Goal: Communication & Community: Ask a question

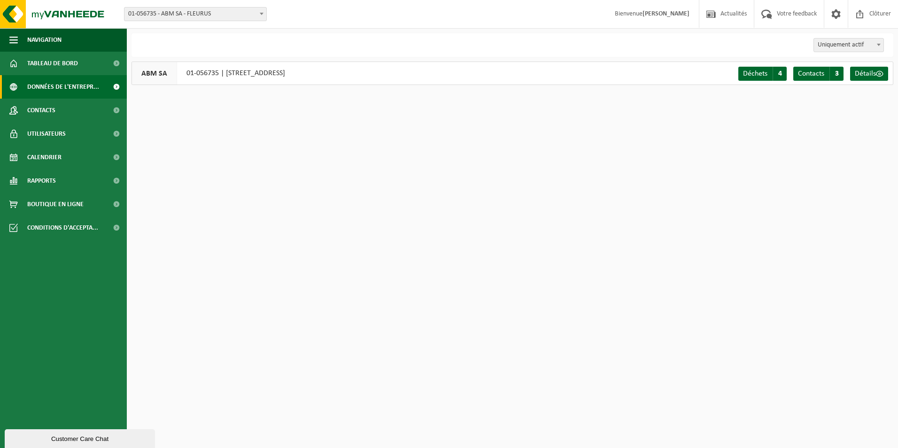
drag, startPoint x: 70, startPoint y: 438, endPoint x: 69, endPoint y: 661, distance: 223.0
click at [70, 438] on div "Customer Care Chat" at bounding box center [80, 438] width 136 height 7
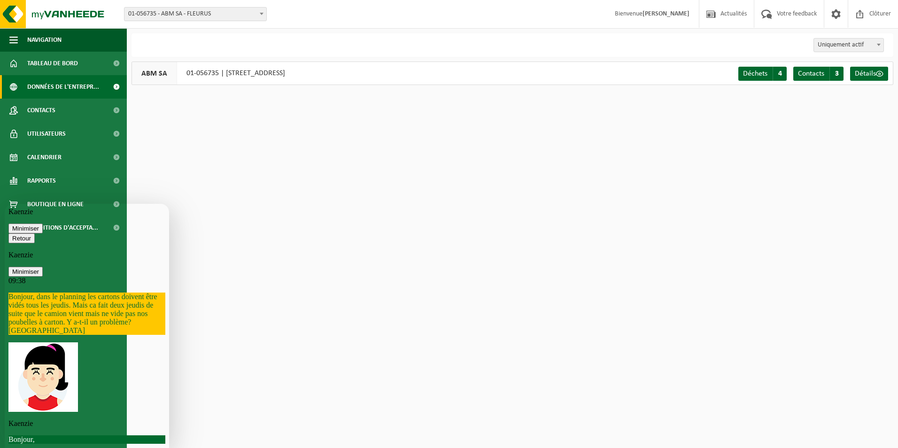
scroll to position [145, 0]
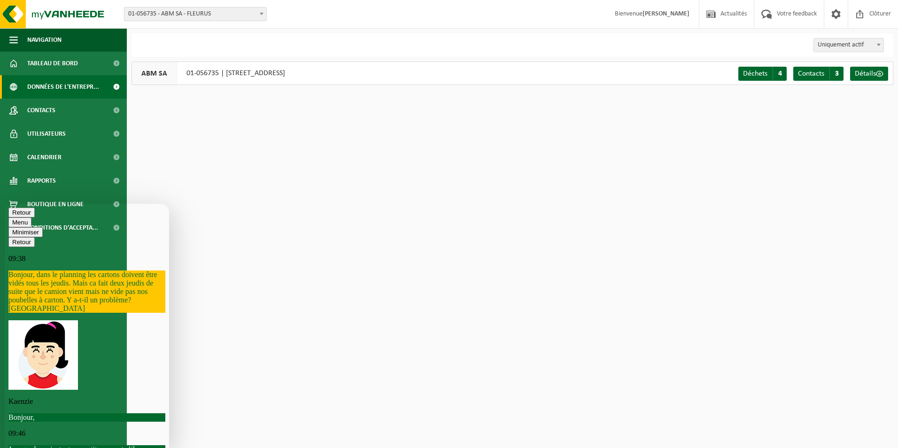
scroll to position [129, 0]
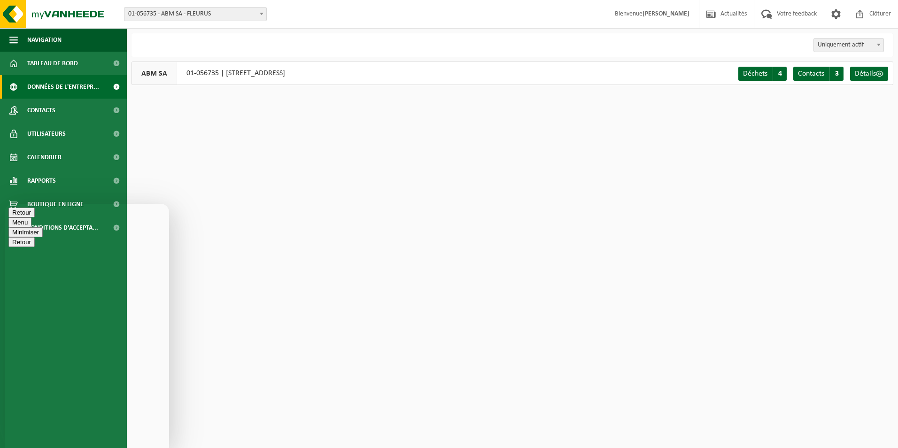
click at [20, 217] on button "Retour" at bounding box center [21, 213] width 26 height 10
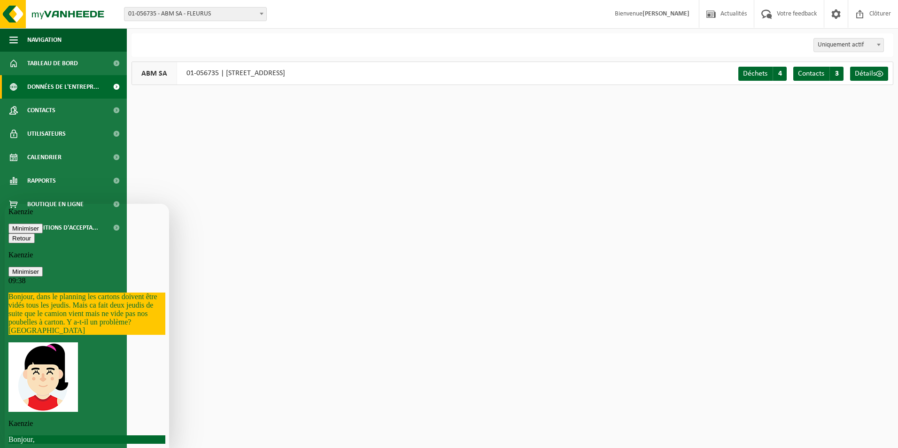
scroll to position [98, 0]
click at [57, 251] on p "Kaenzie" at bounding box center [86, 255] width 157 height 8
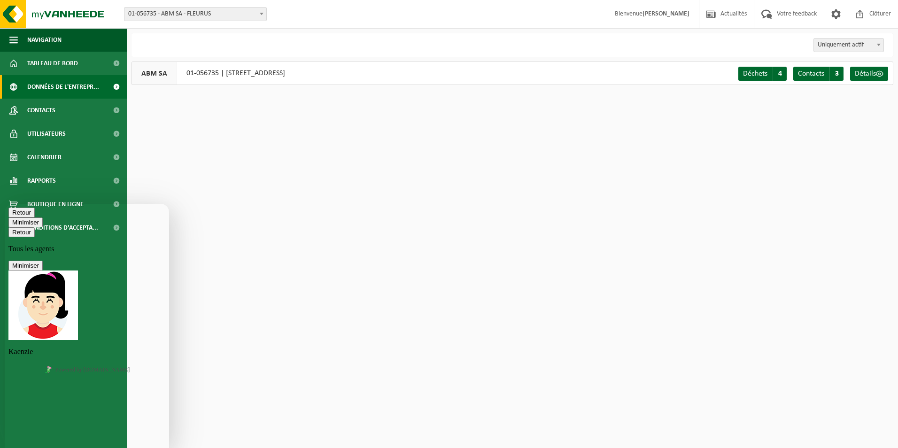
click at [48, 347] on p "Kaenzie" at bounding box center [86, 351] width 157 height 8
click at [12, 229] on icon "button" at bounding box center [12, 232] width 0 height 7
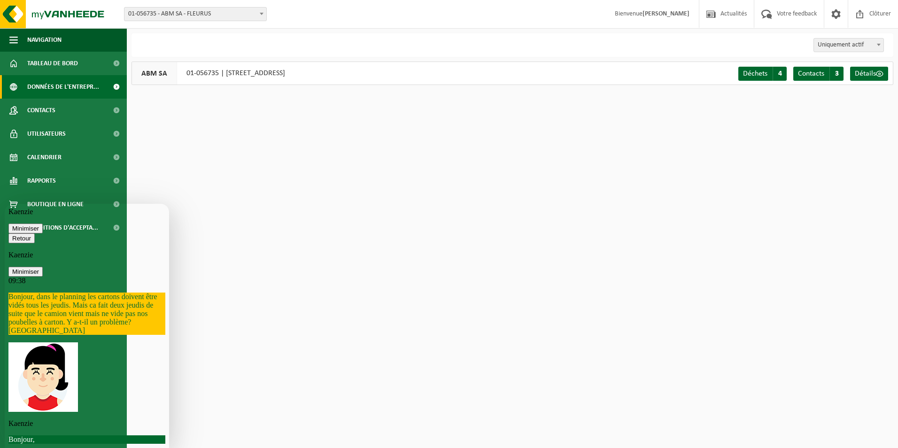
scroll to position [415, 0]
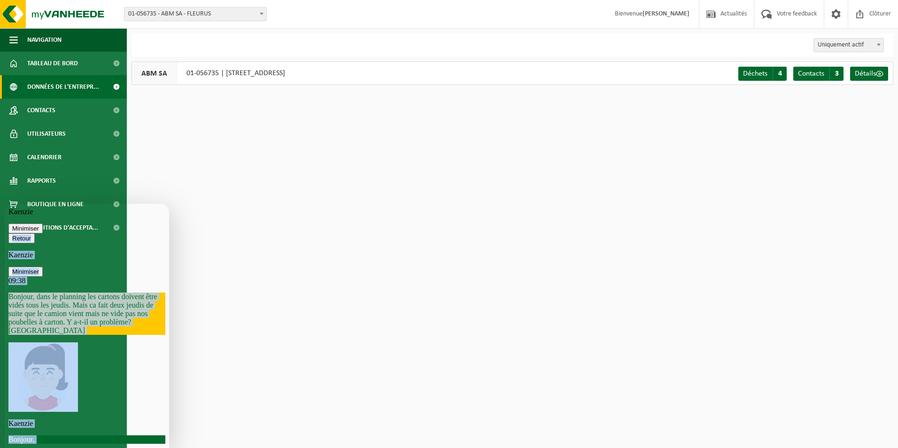
drag, startPoint x: 91, startPoint y: 358, endPoint x: 8, endPoint y: 208, distance: 171.3
click at [8, 233] on div "Retour Kaenzie Minimiser 09:38 Bonjour, dans le planning les cartons doivent êt…" at bounding box center [86, 373] width 157 height 280
copy div "Retour Kaenzie Minimiser 09:38 Bonjour, dans le planning les cartons doivent êt…"
click at [12, 235] on icon "button" at bounding box center [12, 238] width 0 height 7
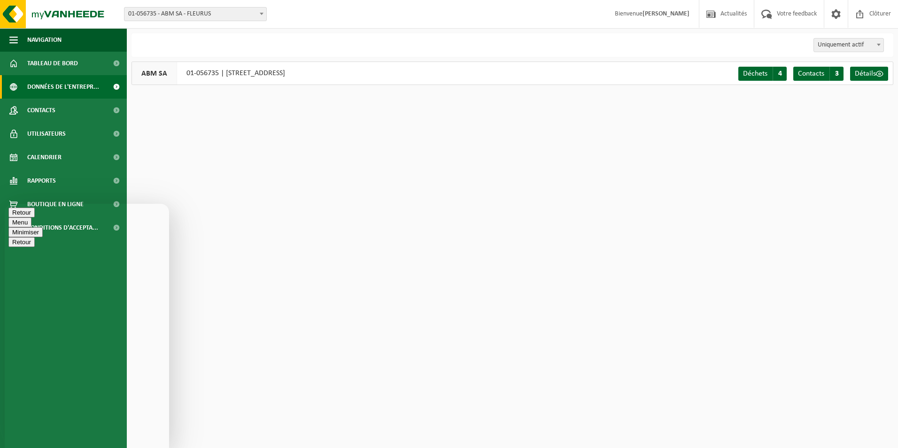
paste textarea "Retour Kaenzie Minimiser 09:38 Bonjour, dans le planning les cartons doivent êt…"
type textarea "Retour Kaenzie Minimiser 09:38 Bonjour, dans le planning les cartons doivent êt…"
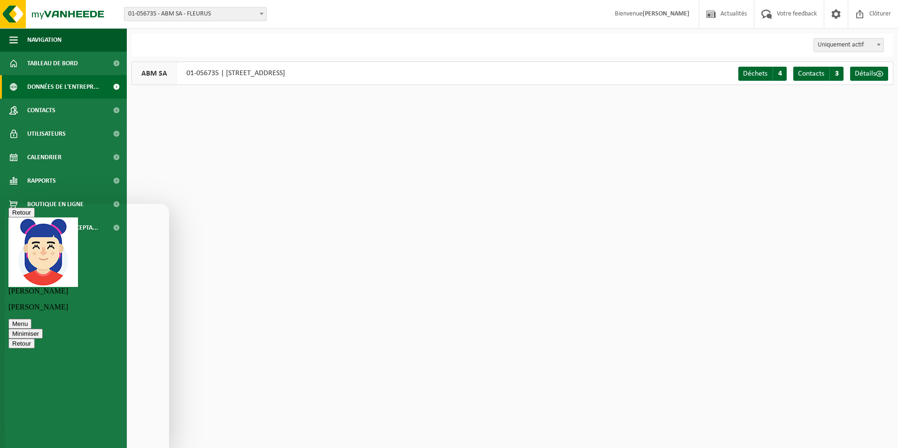
drag, startPoint x: 136, startPoint y: 385, endPoint x: 61, endPoint y: 386, distance: 75.6
copy link "[EMAIL_ADDRESS][DOMAIN_NAME]"
drag, startPoint x: 113, startPoint y: 432, endPoint x: 116, endPoint y: 435, distance: 5.3
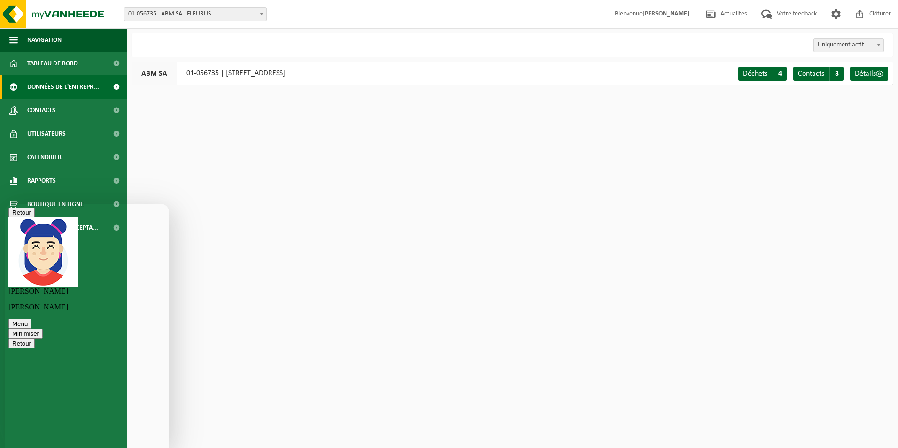
paste textarea "[EMAIL_ADDRESS][DOMAIN_NAME]"
type textarea "Oui vous pouvez me contacter sur batiments@abm-tecna.be"
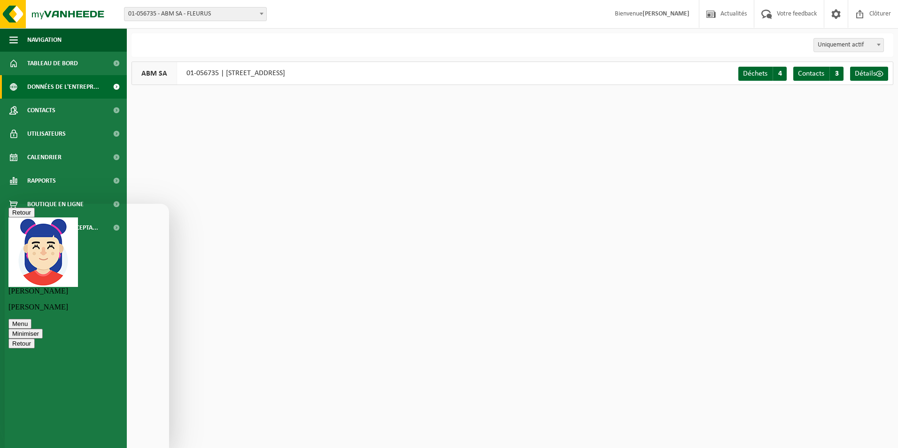
type textarea "bonjour"
click at [378, 270] on html "Site: 10-902891 - ABM TECNA - FLEURUS - FLEURUS 01-056735 - ABM SA - FLEURUS 01…" at bounding box center [449, 224] width 898 height 448
click at [79, 62] on link "Tableau de bord" at bounding box center [63, 63] width 127 height 23
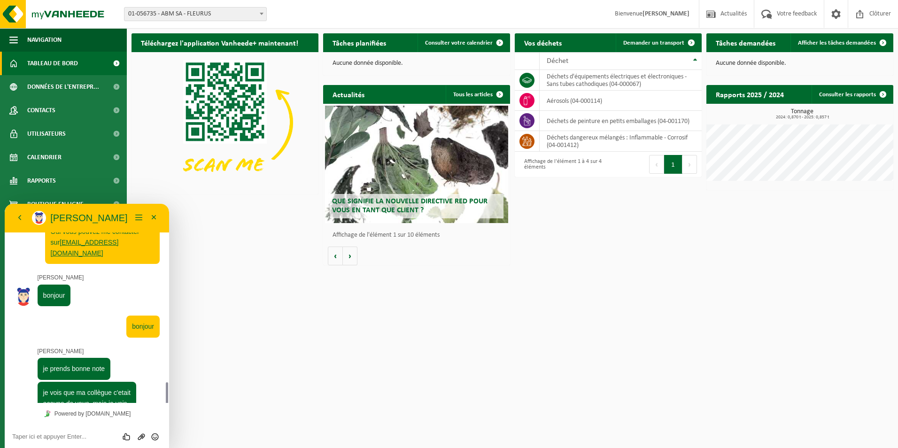
scroll to position [645, 0]
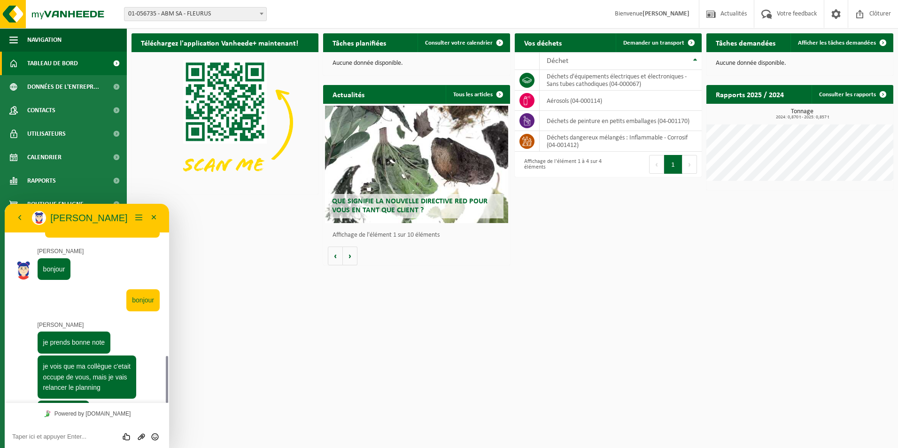
click at [56, 436] on textarea at bounding box center [86, 437] width 149 height 8
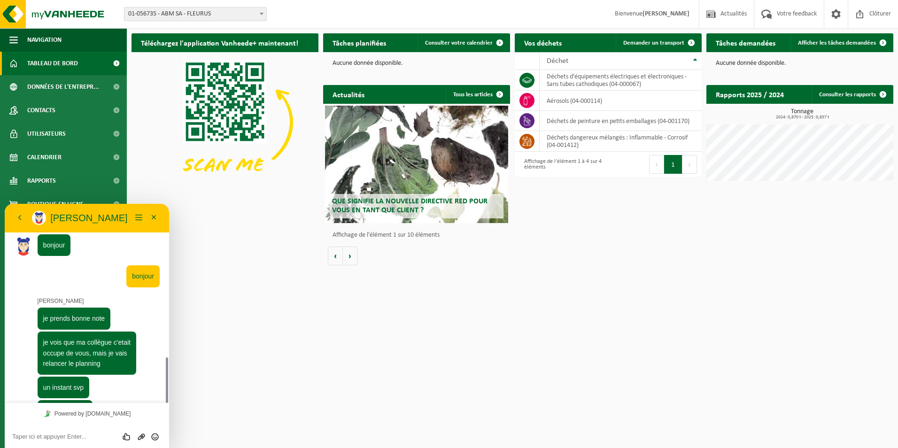
scroll to position [642, 0]
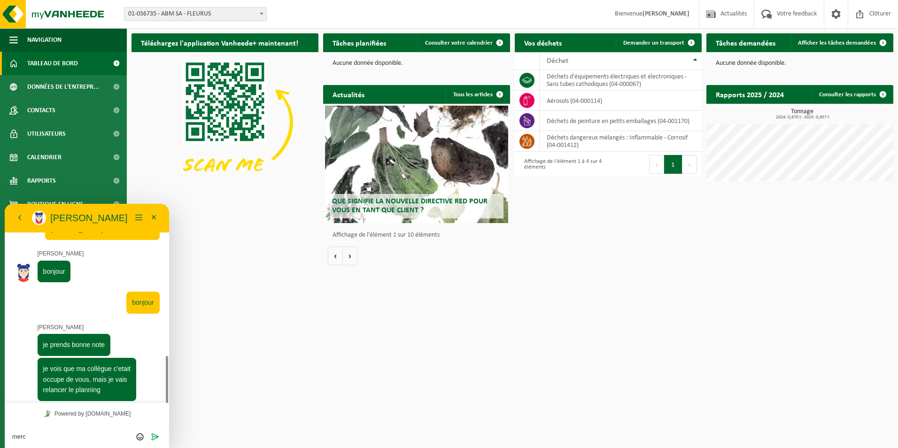
type textarea "merci"
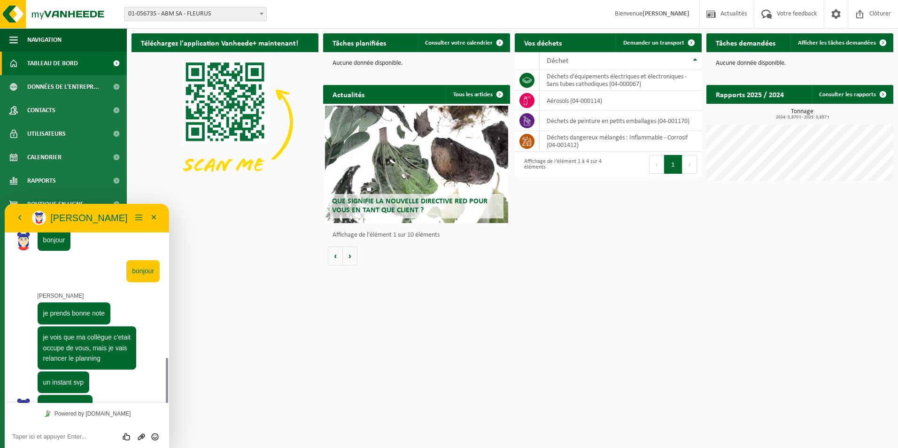
click at [307, 352] on html "Site: 10-902891 - ABM TECNA - FLEURUS - FLEURUS 01-056735 - ABM SA - FLEURUS 01…" at bounding box center [449, 224] width 898 height 448
click at [70, 426] on div at bounding box center [87, 437] width 146 height 22
click at [113, 402] on div "11:02" at bounding box center [106, 406] width 19 height 8
click at [128, 364] on span "11:01 Retour Kaenzie Minimiser 09:38 Bonjour, dans le planning les cartons doiv…" at bounding box center [87, 7] width 146 height 883
click at [58, 57] on span "Tableau de bord" at bounding box center [52, 63] width 51 height 23
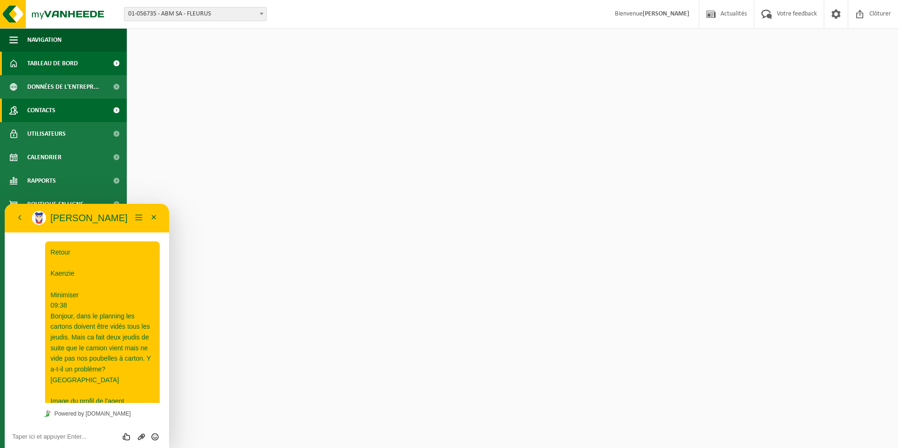
scroll to position [674, 0]
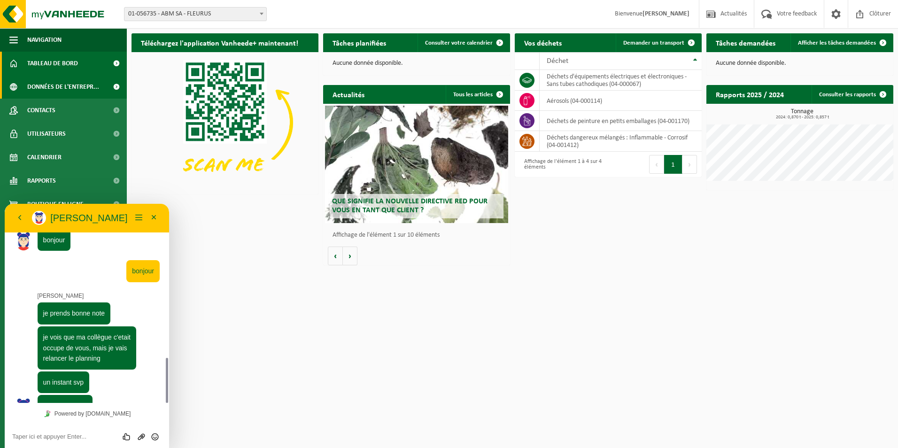
click at [85, 86] on span "Données de l'entrepr..." at bounding box center [63, 86] width 72 height 23
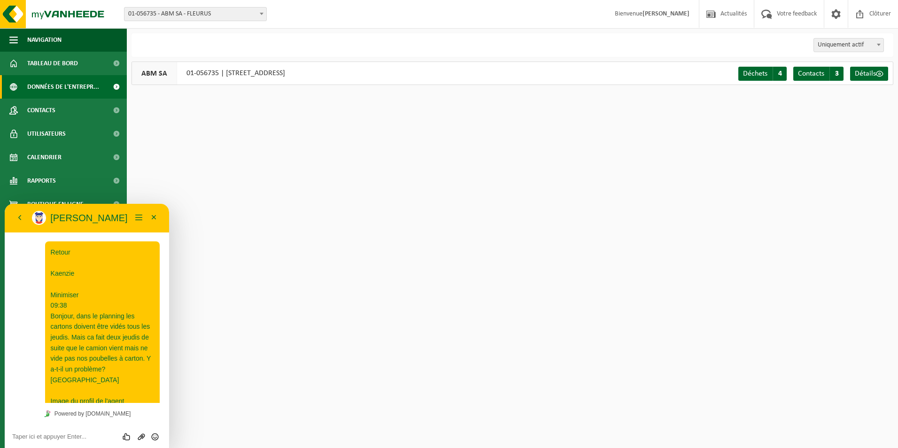
scroll to position [674, 0]
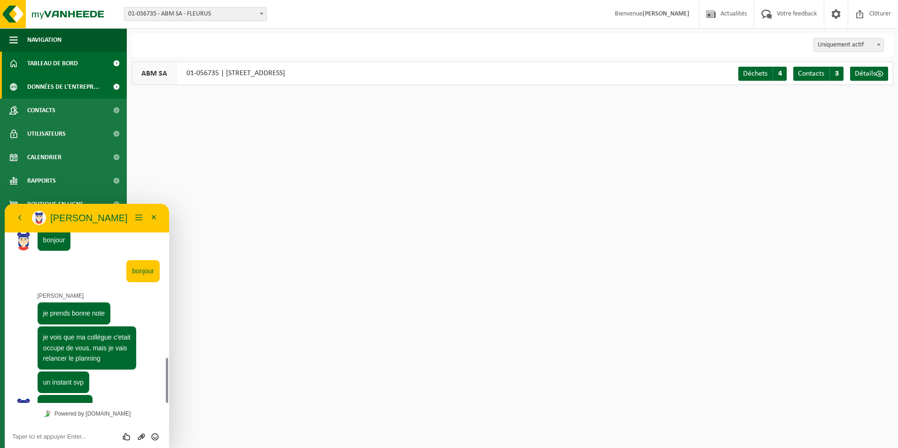
click at [62, 69] on span "Tableau de bord" at bounding box center [52, 63] width 51 height 23
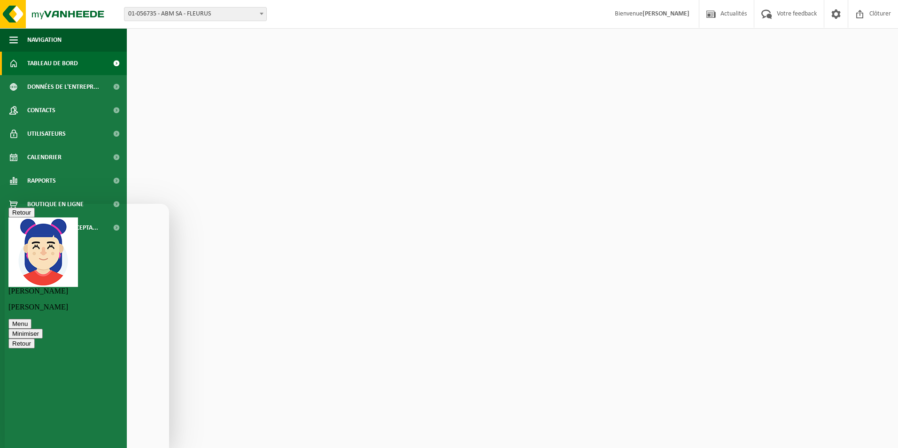
scroll to position [674, 0]
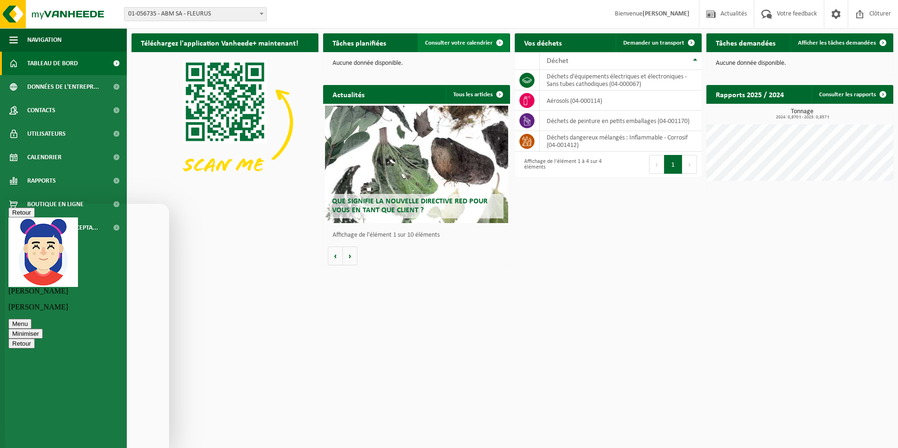
click at [475, 46] on link "Consulter votre calendrier" at bounding box center [463, 42] width 92 height 19
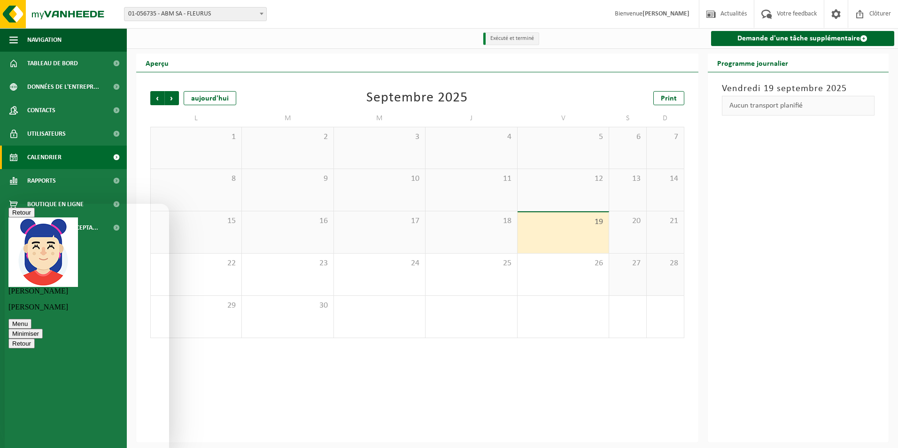
scroll to position [674, 0]
click at [233, 18] on span "01-056735 - ABM SA - FLEURUS" at bounding box center [195, 14] width 142 height 13
select select "121046"
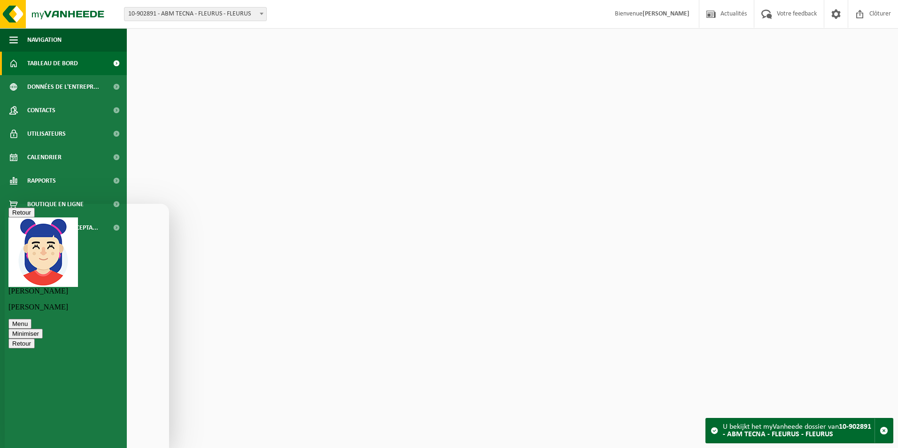
scroll to position [674, 0]
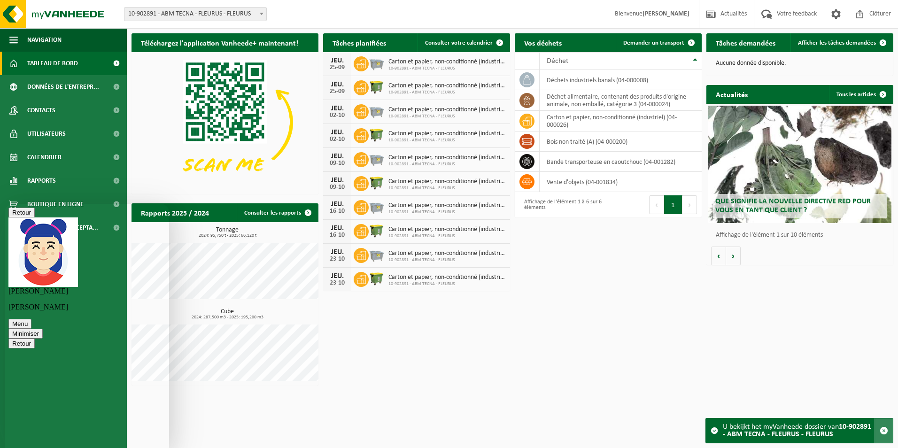
click at [889, 431] on button "button" at bounding box center [883, 430] width 18 height 24
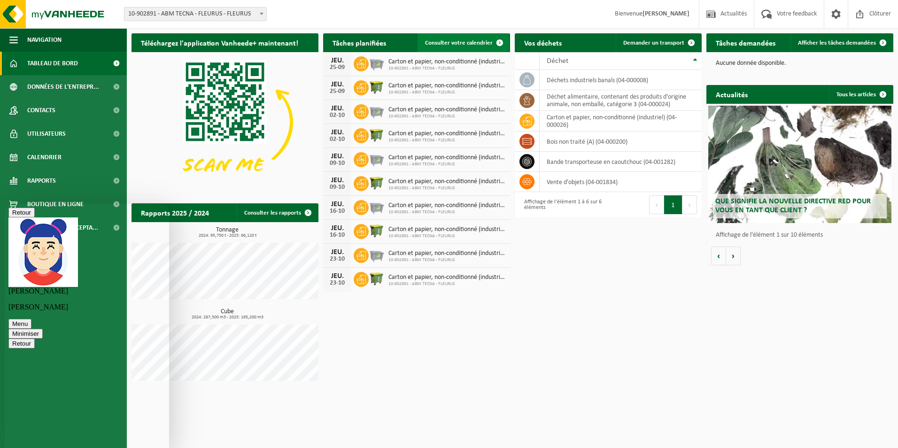
click at [475, 40] on span "Consulter votre calendrier" at bounding box center [459, 43] width 68 height 6
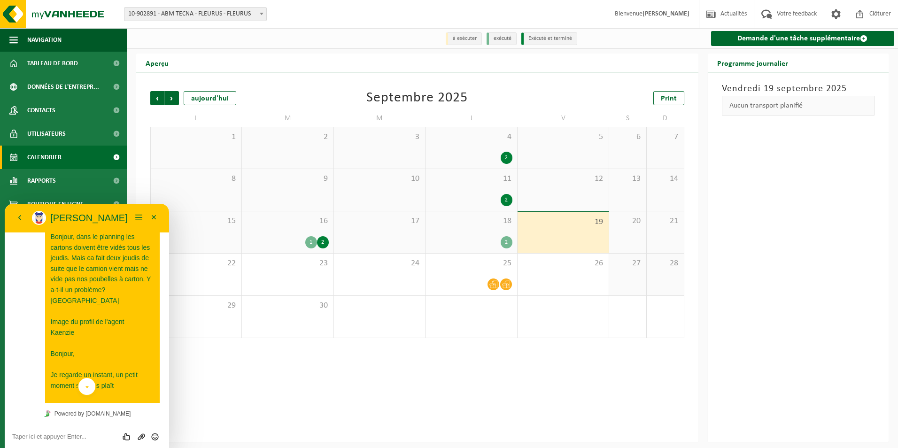
scroll to position [674, 0]
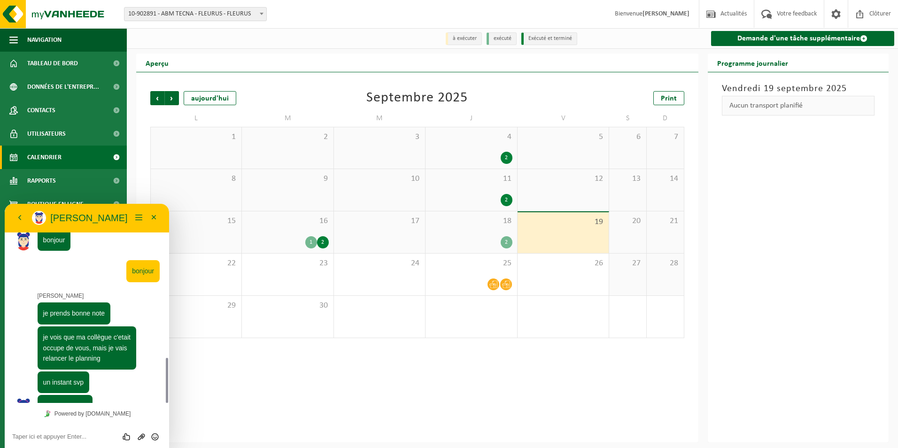
click at [106, 395] on div "je vous reviens 11:02" at bounding box center [74, 406] width 83 height 22
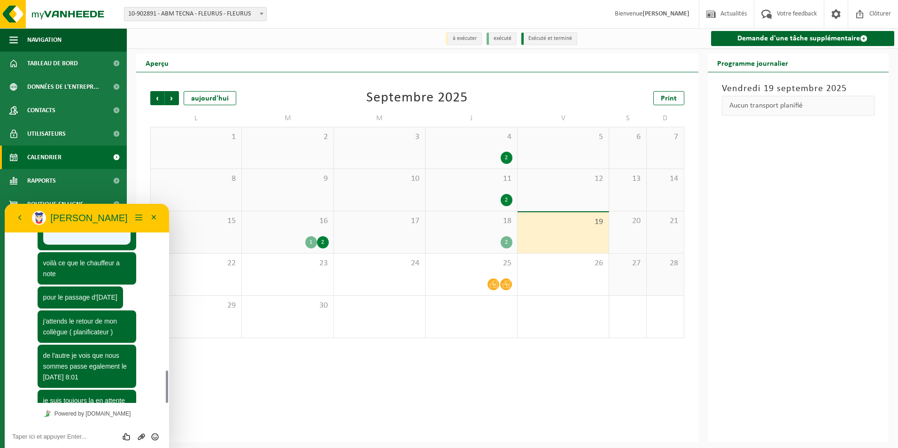
scroll to position [995, 0]
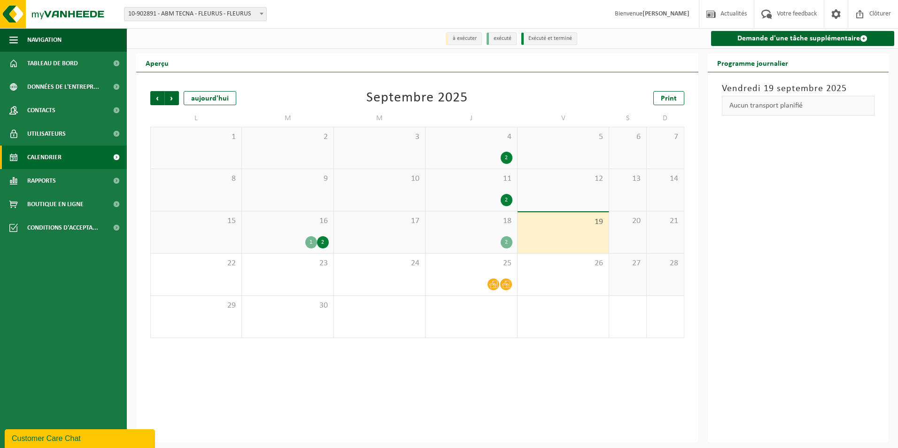
click at [75, 435] on div "Customer Care Chat" at bounding box center [80, 438] width 136 height 11
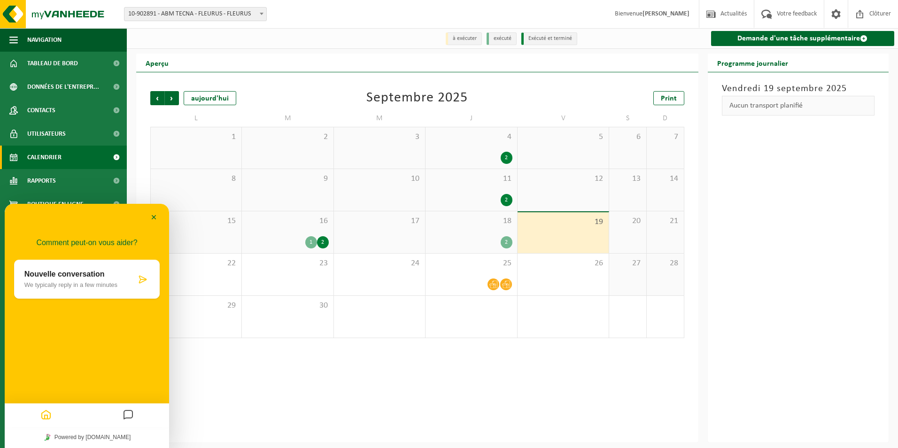
click at [119, 412] on div at bounding box center [128, 415] width 82 height 18
click at [123, 412] on icon "Messages" at bounding box center [128, 415] width 11 height 18
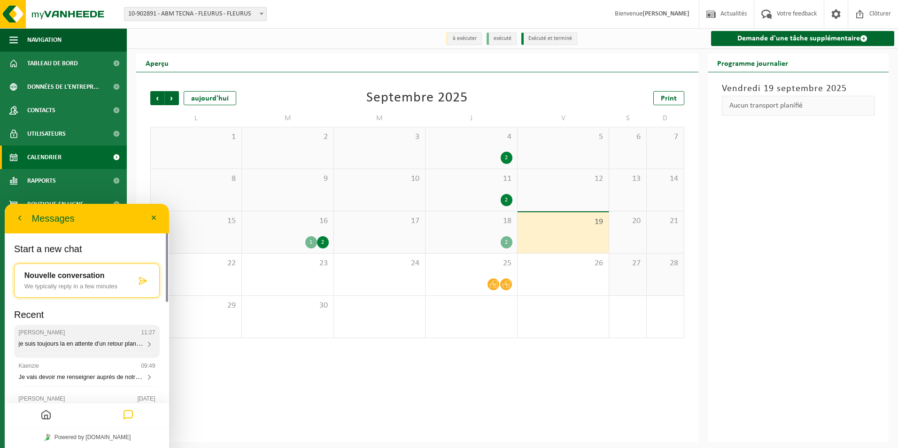
click at [98, 346] on span "je suis toujours la en attente d'un retour planning" at bounding box center [83, 343] width 129 height 8
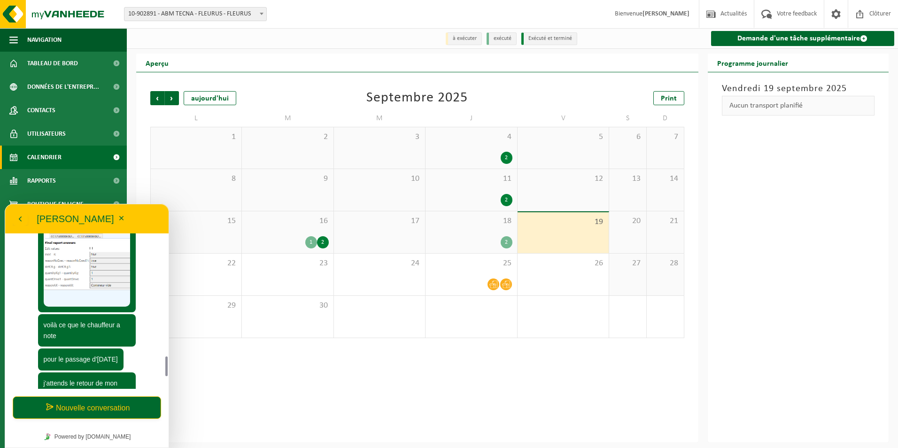
scroll to position [913, 0]
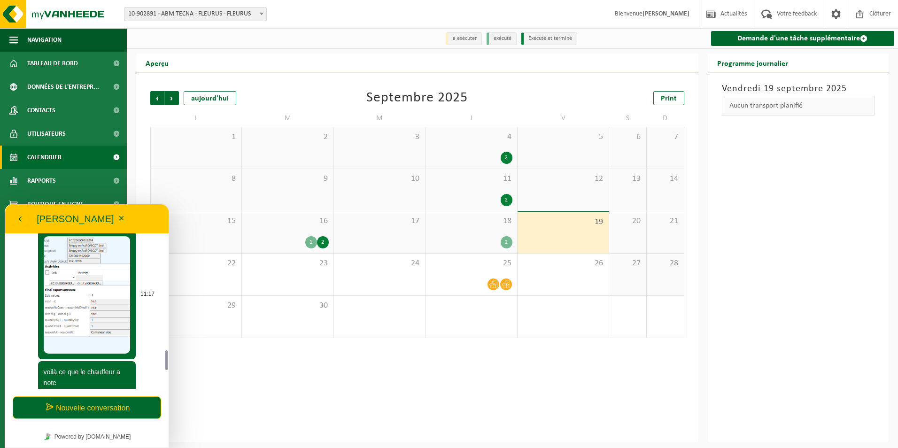
click at [100, 303] on img at bounding box center [87, 294] width 87 height 117
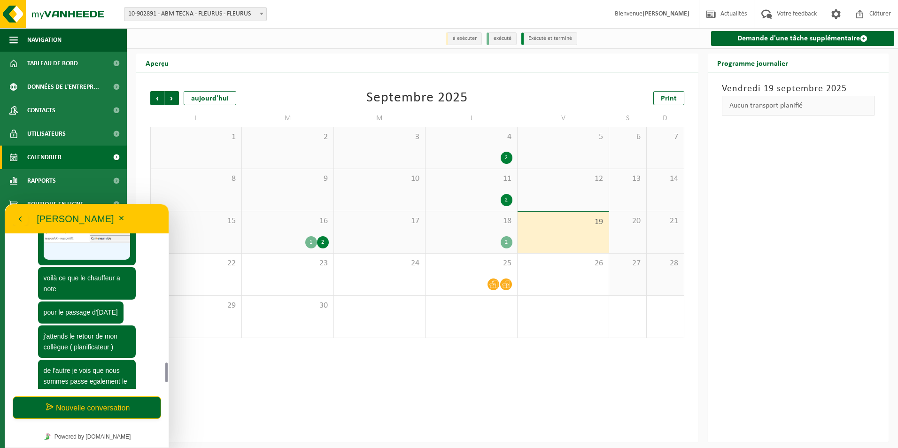
scroll to position [1054, 0]
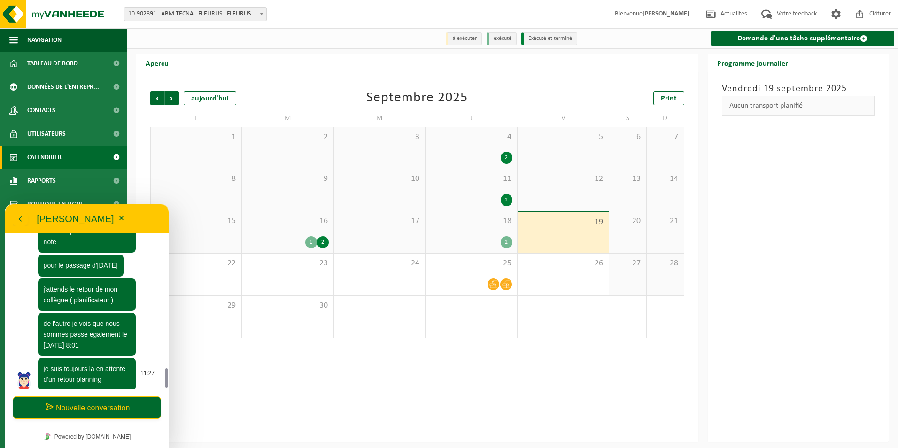
click at [121, 363] on p "je suis toujours la en attente d'un retour planning" at bounding box center [87, 373] width 87 height 21
click at [114, 409] on button "Nouvelle conversation" at bounding box center [87, 407] width 148 height 23
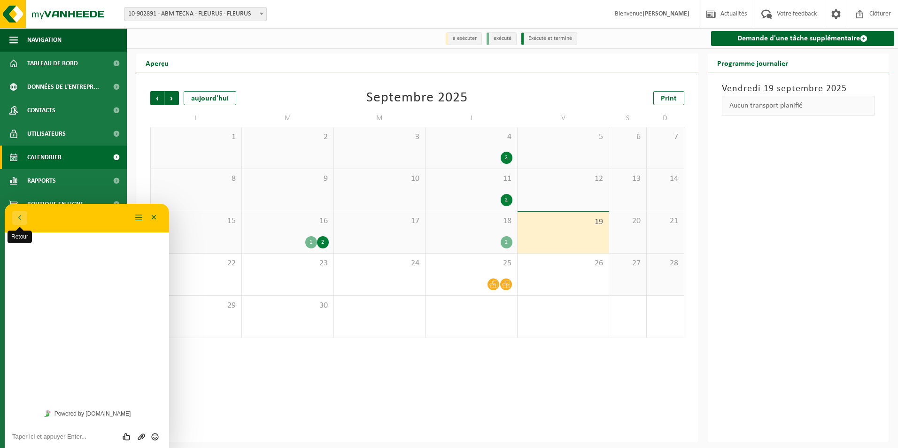
click at [25, 212] on button "Retour" at bounding box center [19, 218] width 15 height 14
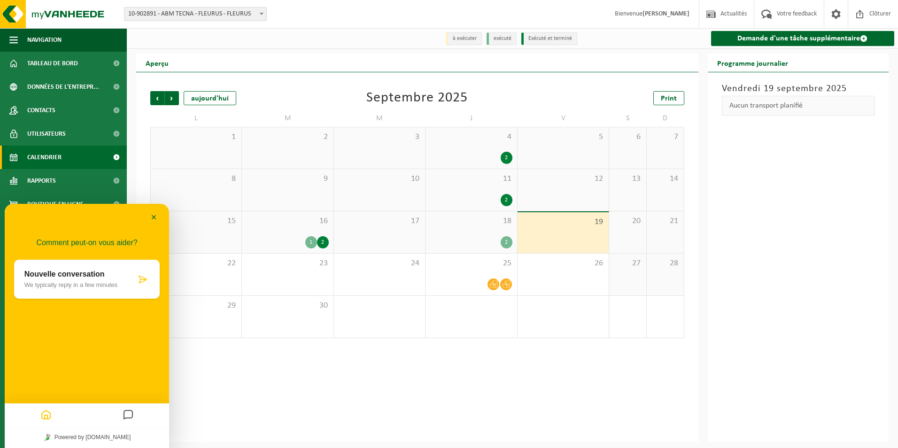
click at [119, 417] on div at bounding box center [128, 415] width 82 height 18
click at [128, 417] on icon "Messages" at bounding box center [128, 415] width 11 height 18
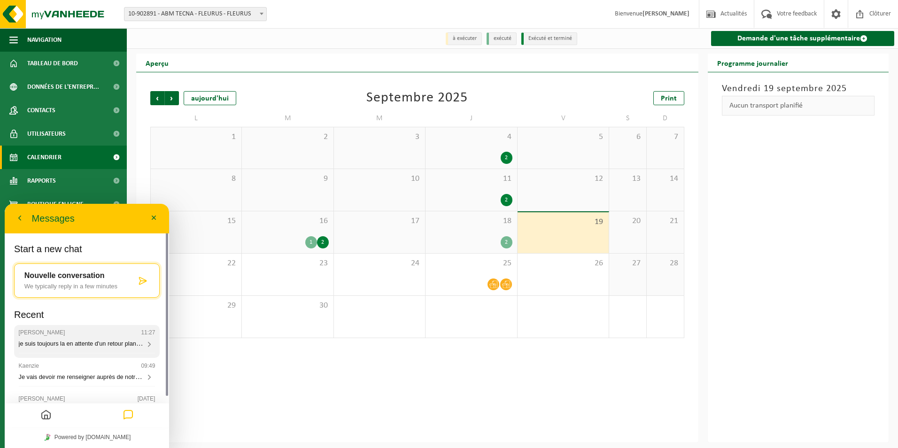
click at [151, 344] on icon at bounding box center [149, 344] width 8 height 8
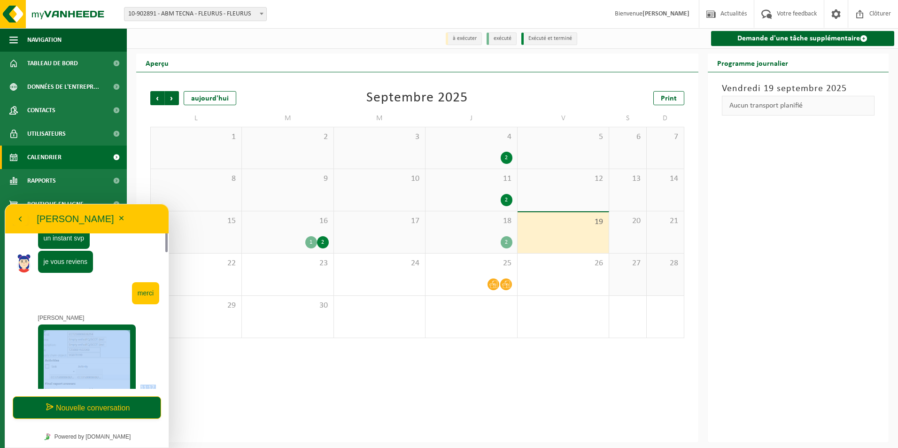
scroll to position [679, 0]
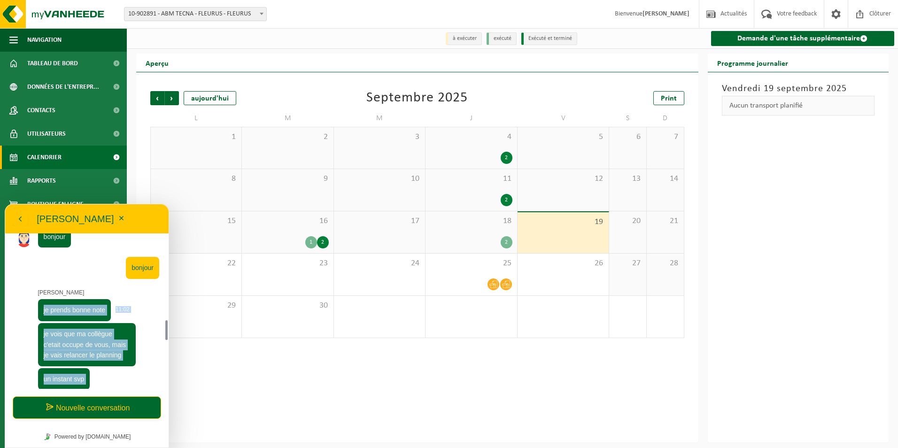
drag, startPoint x: 143, startPoint y: 363, endPoint x: 40, endPoint y: 279, distance: 133.1
click at [40, 279] on div "11:01 Retour Kaenzie Minimiser 09:38 Bonjour, dans le planning les cartons doiv…" at bounding box center [87, 164] width 145 height 1219
copy span "je prends bonne note 11:02 je vois que ma collègue c'etait occupe de vous, mais…"
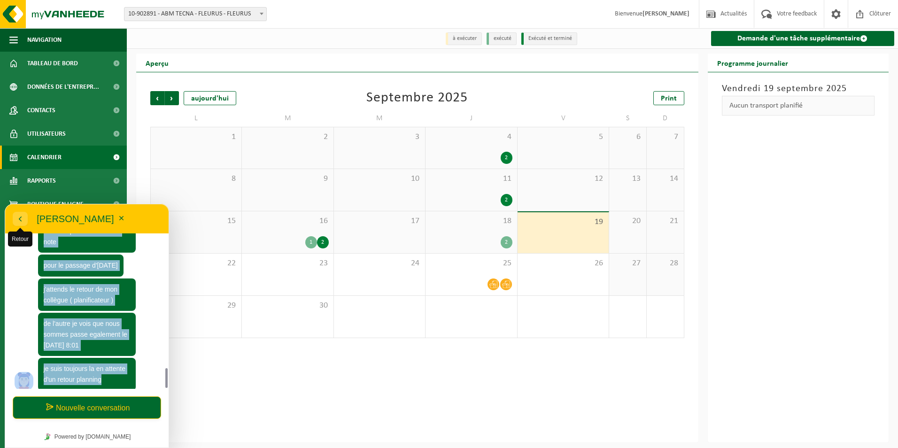
click at [21, 215] on icon "button" at bounding box center [20, 218] width 8 height 11
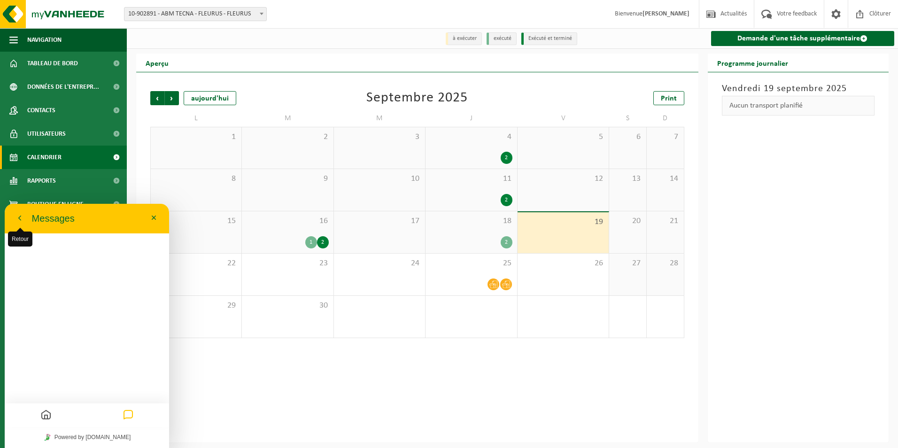
scroll to position [0, 0]
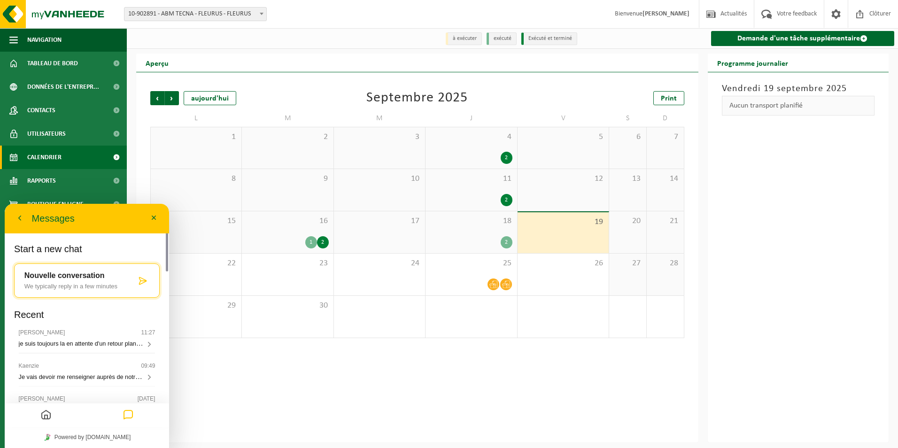
click at [148, 276] on div at bounding box center [142, 280] width 13 height 9
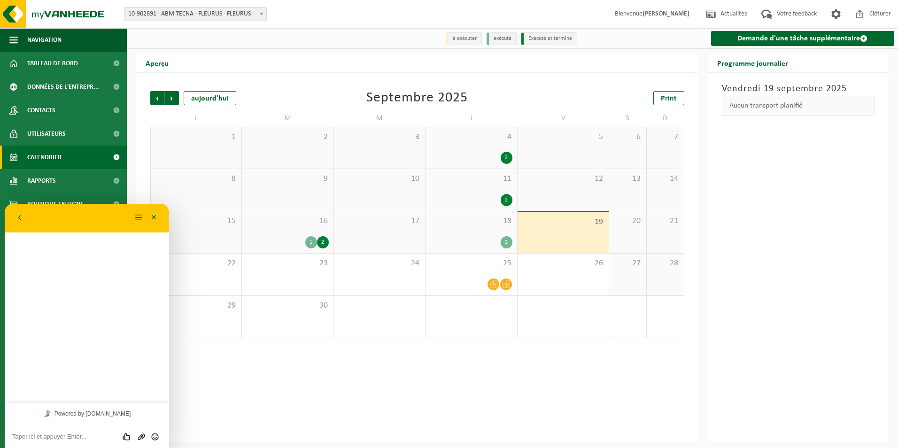
click at [63, 433] on textarea at bounding box center [86, 437] width 149 height 8
paste textarea "je prends bonne note 11:02 je vois que ma collègue c'etait occupe de vous, mais…"
type textarea "je prends bonne note 11:02 je vois que ma collègue c'etait occupe de vous, mais…"
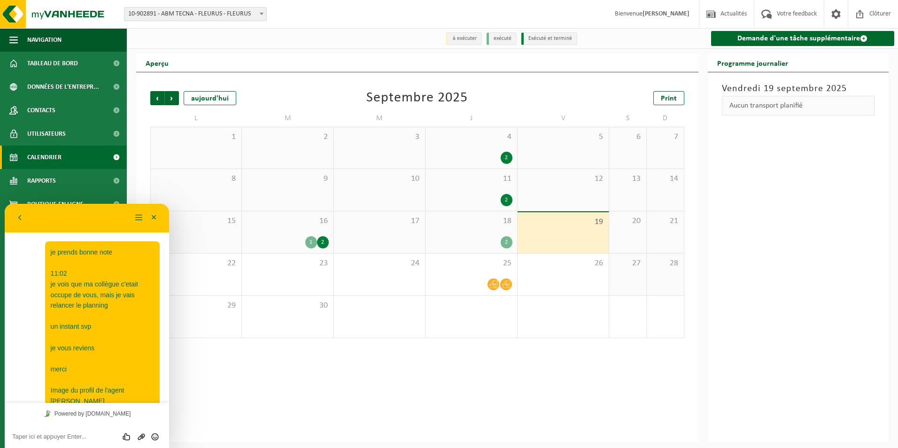
scroll to position [166, 0]
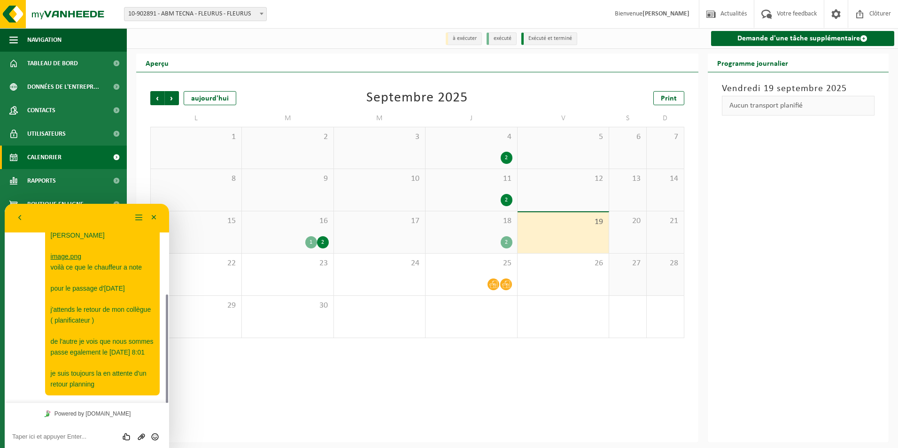
click at [14, 438] on textarea at bounding box center [86, 437] width 149 height 8
type textarea "pourtant les conteneurs était bien remplis"
click at [159, 432] on button "Envoyer" at bounding box center [155, 429] width 14 height 9
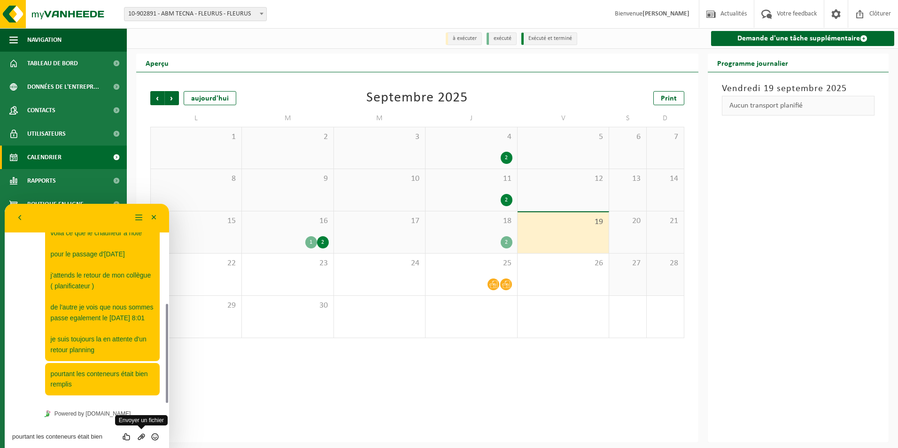
click at [142, 434] on icon "Group of buttons" at bounding box center [141, 436] width 8 height 8
click at [140, 436] on icon "Group of buttons" at bounding box center [141, 436] width 8 height 8
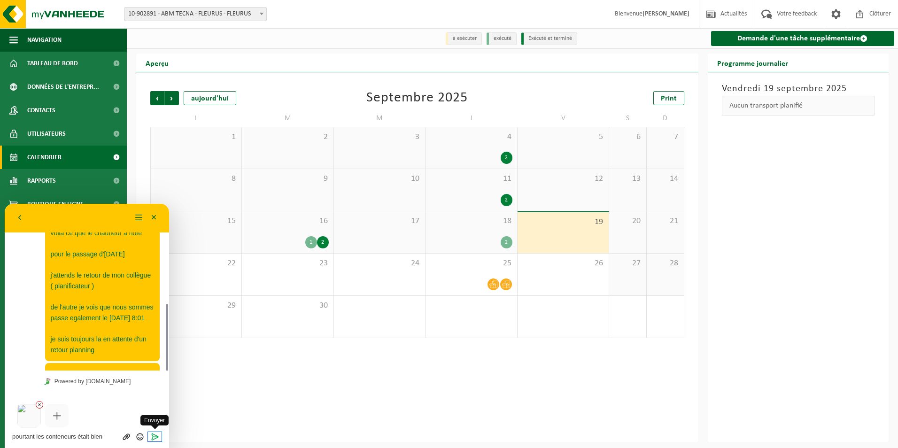
click at [154, 437] on icon "Envoyer" at bounding box center [155, 436] width 8 height 8
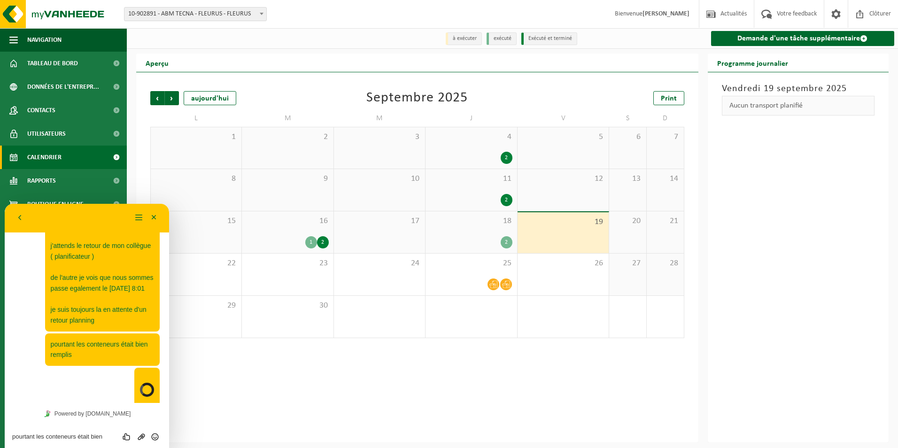
scroll to position [360, 0]
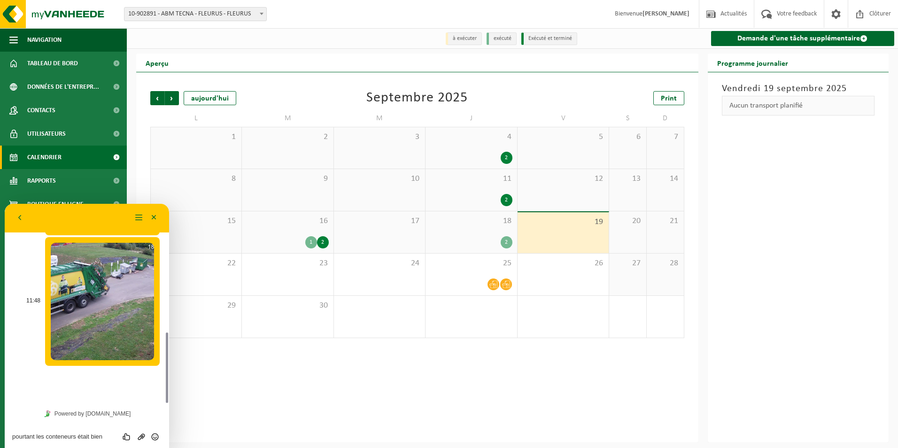
click at [119, 332] on img at bounding box center [102, 301] width 103 height 117
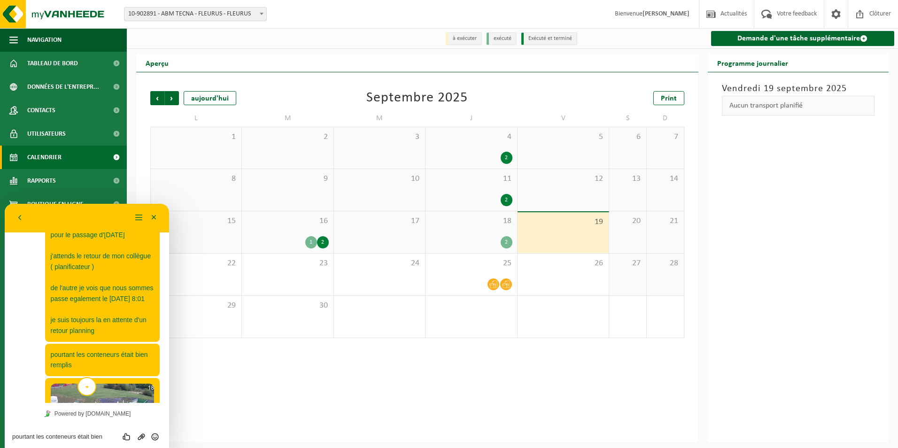
scroll to position [331, 0]
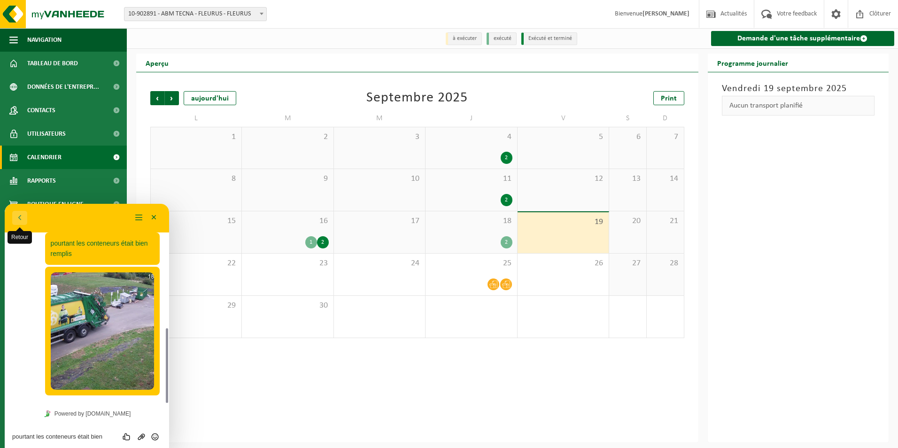
click at [13, 214] on button "Retour" at bounding box center [19, 218] width 15 height 14
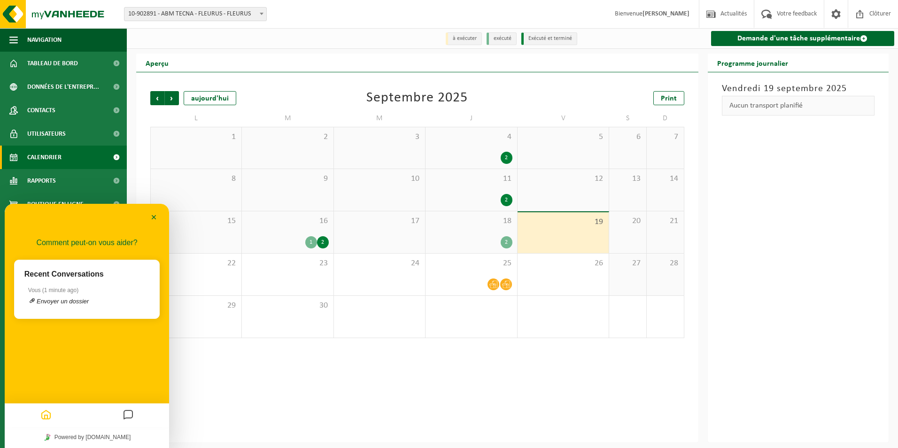
click at [424, 394] on div "Précédent Suivant [DATE] [DATE] Print L M M J V S D 1 2 3 4 2 5 6 7 8 9 10 11 2…" at bounding box center [417, 257] width 562 height 370
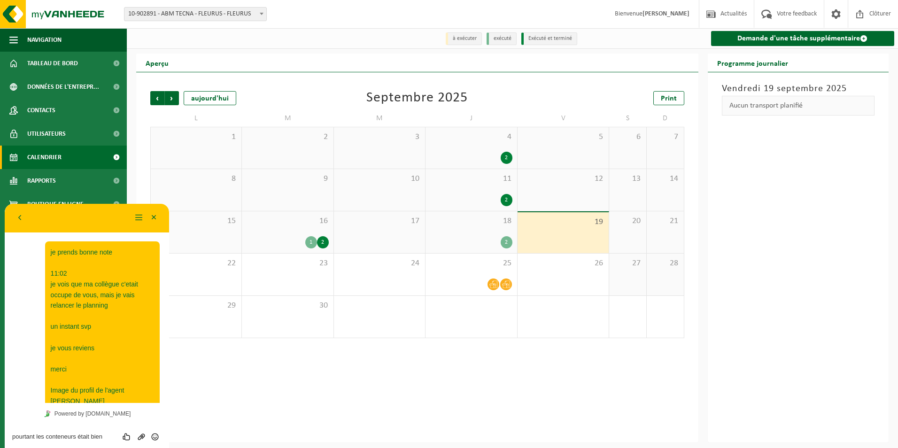
scroll to position [817, 0]
